Goal: Task Accomplishment & Management: Use online tool/utility

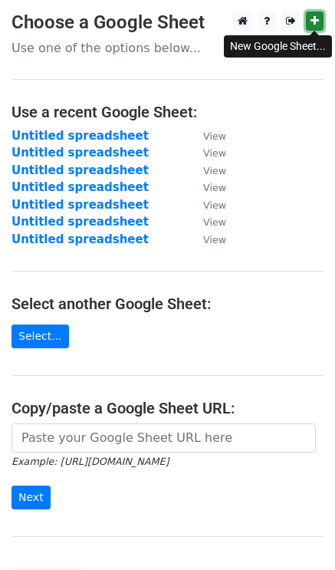
click at [314, 19] on icon at bounding box center [315, 20] width 8 height 11
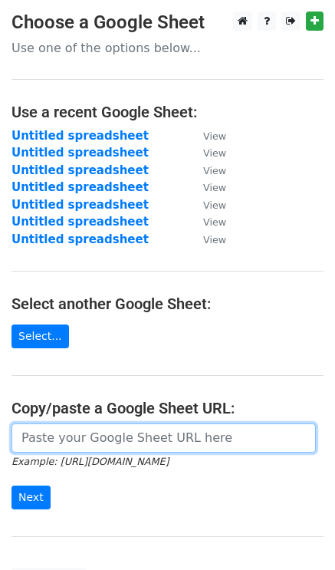
click at [61, 441] on input "url" at bounding box center [164, 438] width 305 height 29
paste input "https://docs.google.com/spreadsheets/d/1GikPWl_jq27kS0fbG3qoh2aO6JotGICFJwoluxq…"
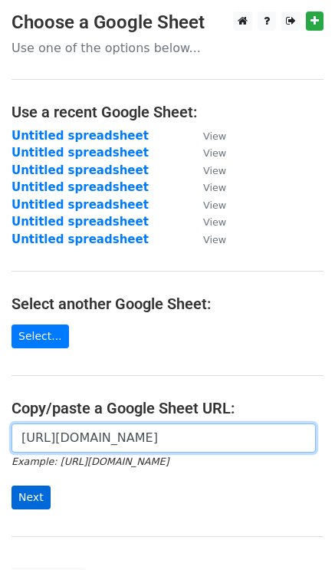
type input "https://docs.google.com/spreadsheets/d/1GikPWl_jq27kS0fbG3qoh2aO6JotGICFJwoluxq…"
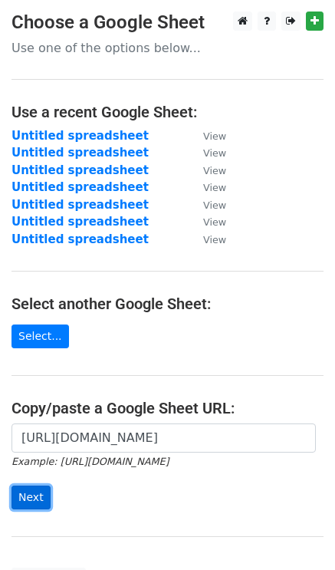
click at [20, 496] on input "Next" at bounding box center [31, 498] width 39 height 24
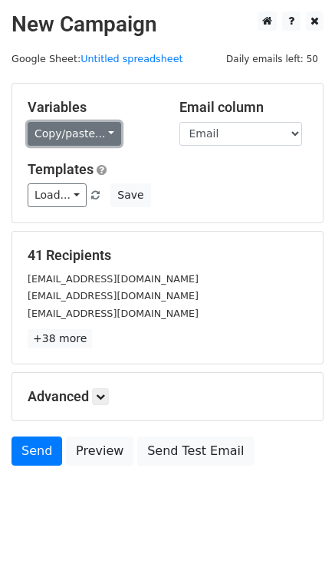
click at [60, 137] on link "Copy/paste..." at bounding box center [75, 134] width 94 height 24
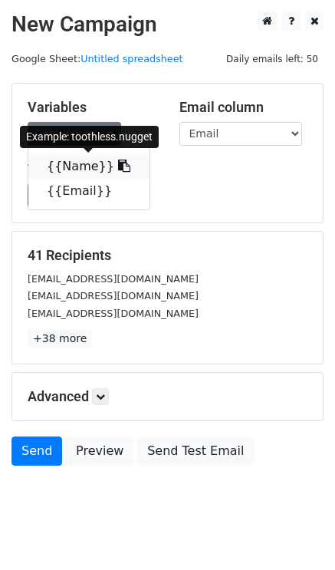
click at [77, 166] on link "{{Name}}" at bounding box center [88, 166] width 121 height 25
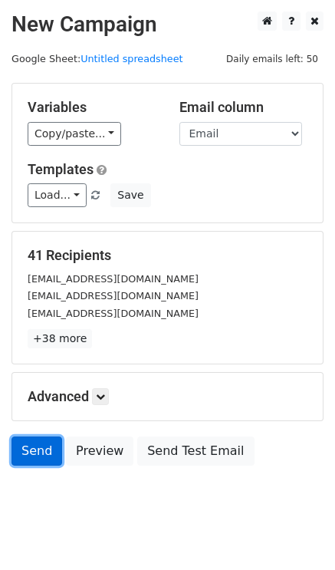
click at [36, 441] on link "Send" at bounding box center [37, 451] width 51 height 29
